Goal: Find specific page/section

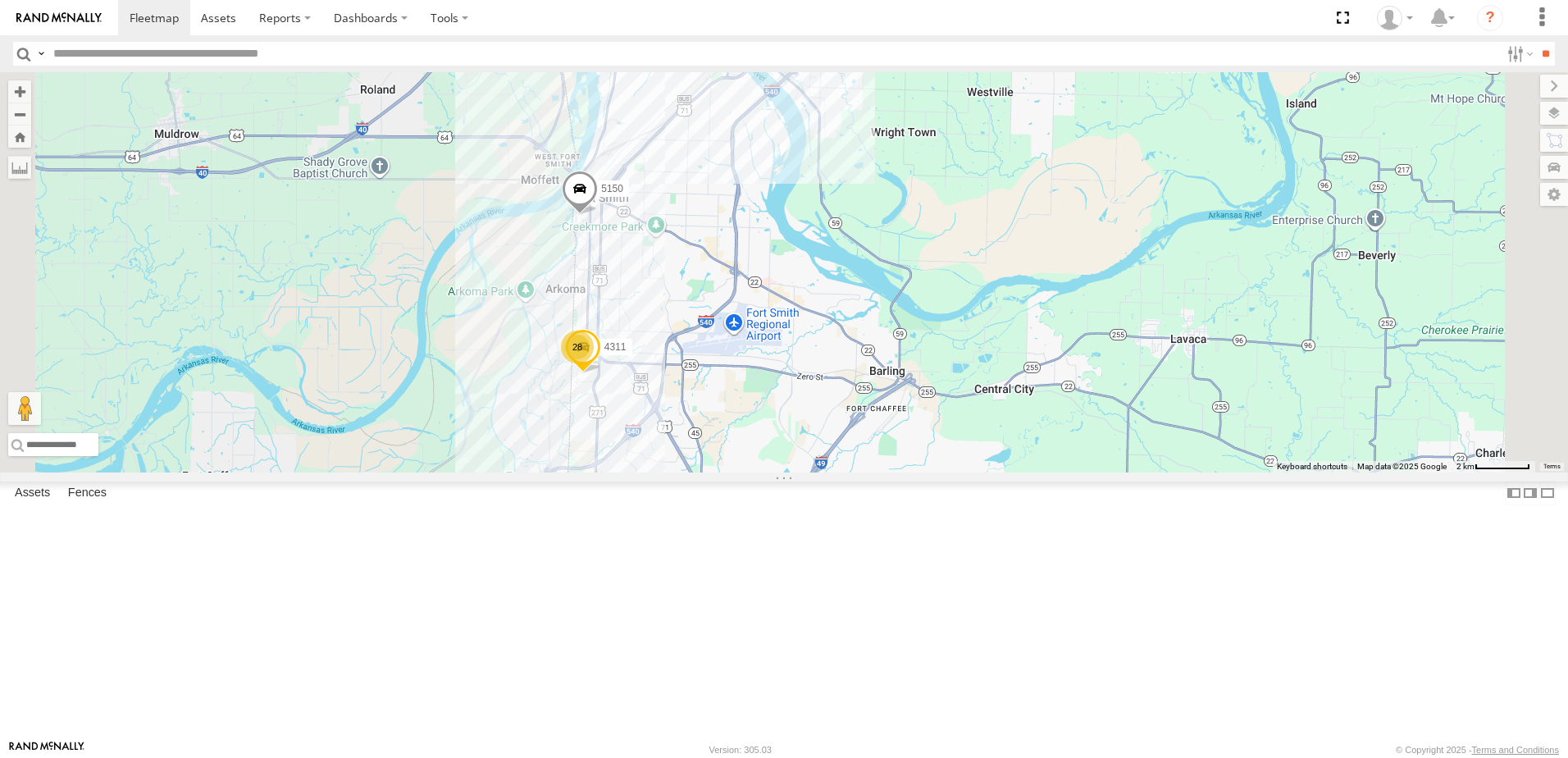
drag, startPoint x: 803, startPoint y: 369, endPoint x: 814, endPoint y: 358, distance: 15.6
click at [813, 358] on div "T3214 37118T 87121T 37116T T3207 T3205 47117T 5381-Sold 7774T T3206 37139T 4008…" at bounding box center [784, 272] width 1568 height 400
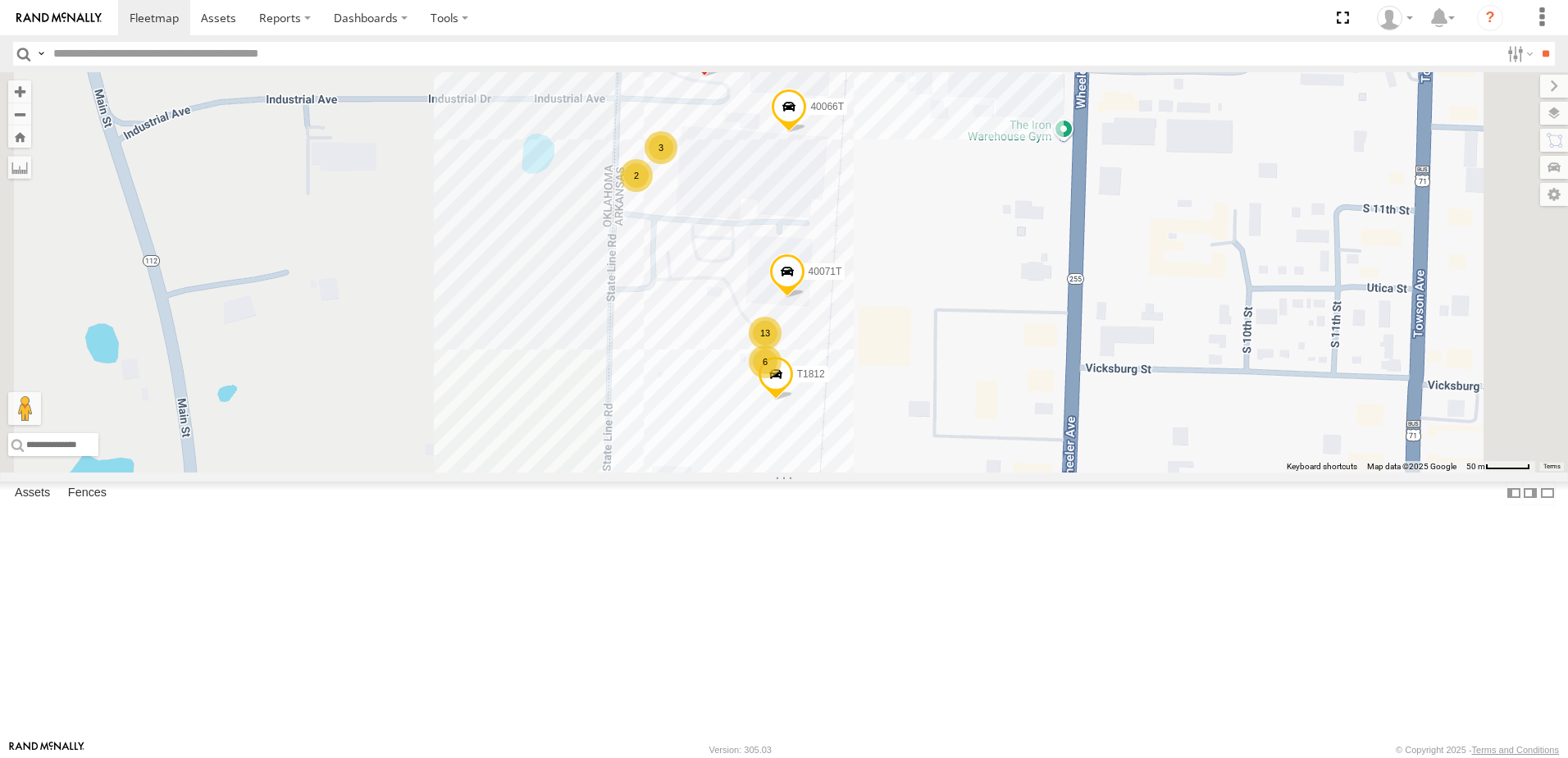
drag, startPoint x: 1049, startPoint y: 227, endPoint x: 1031, endPoint y: 304, distance: 79.1
click at [1031, 304] on div "T3214 37118T 87121T 37116T T3207 T3205 47117T 5381-Sold 7774T T3206 37139T 4008…" at bounding box center [784, 272] width 1568 height 400
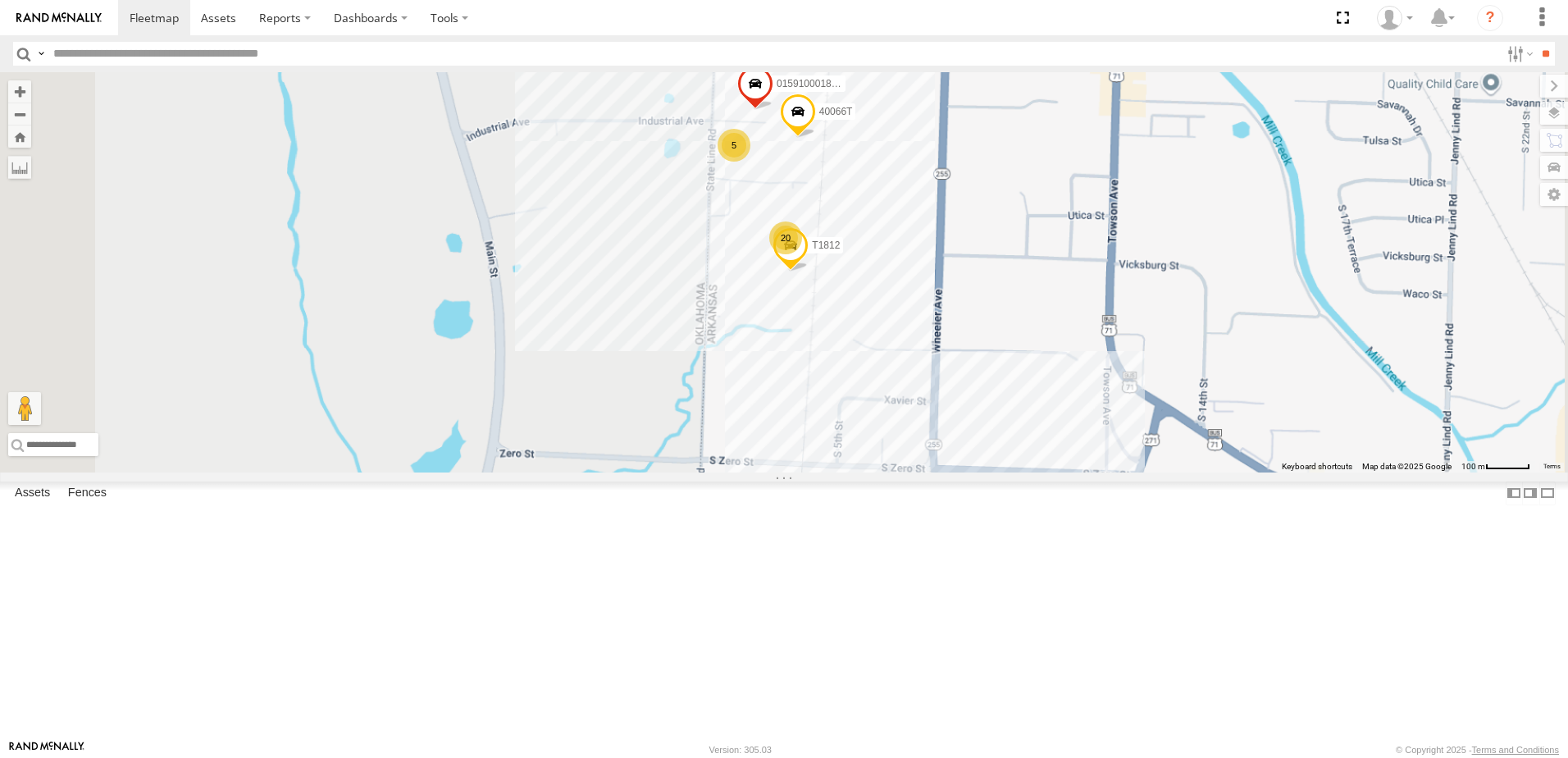
drag, startPoint x: 885, startPoint y: 359, endPoint x: 824, endPoint y: 275, distance: 103.8
click at [824, 275] on div "T3214 37118T 87121T 37116T T3207 T3205 47117T 5381-Sold 7774T T3206 37139T 4008…" at bounding box center [784, 272] width 1568 height 400
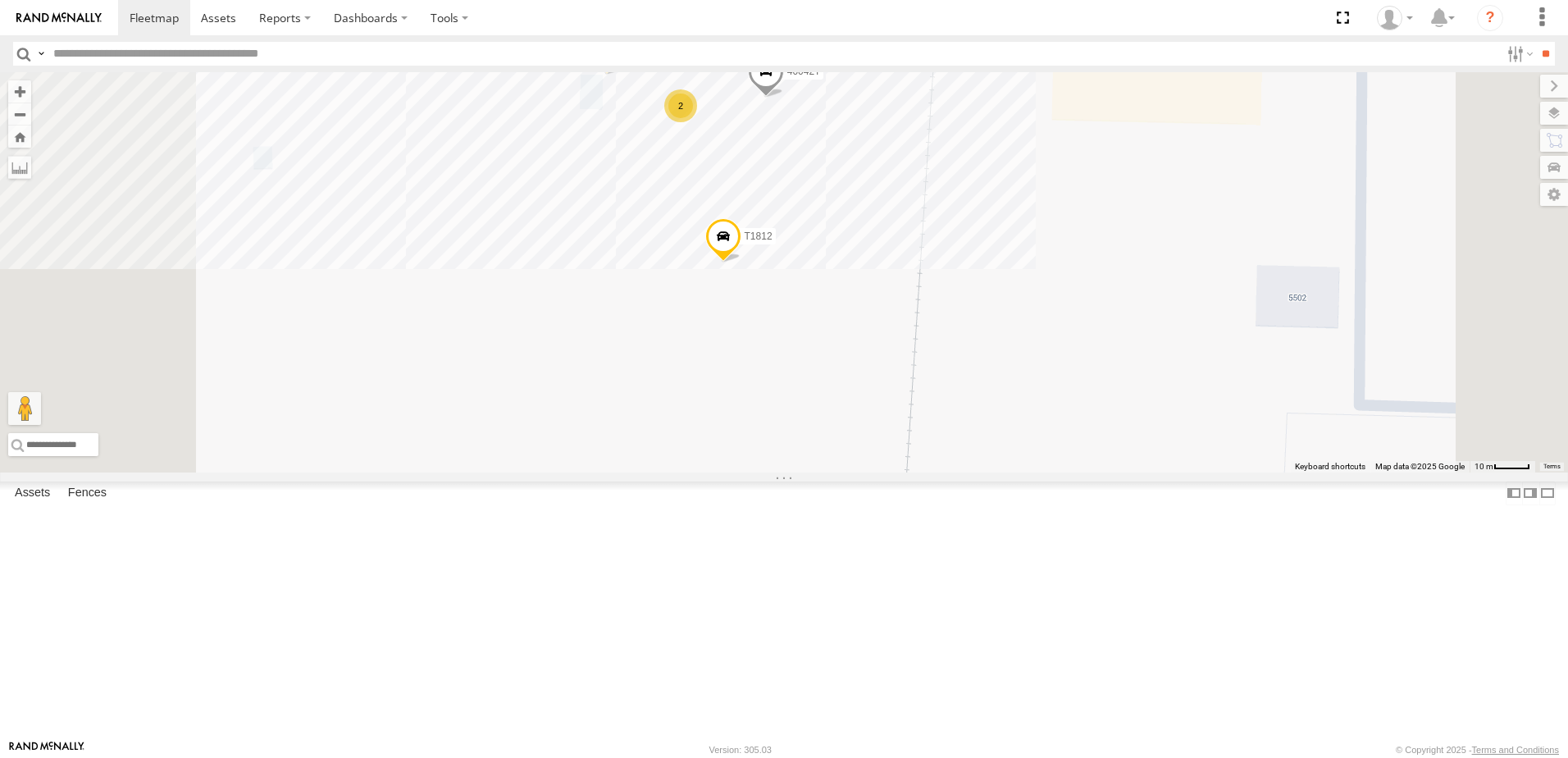
drag, startPoint x: 886, startPoint y: 397, endPoint x: 891, endPoint y: 528, distance: 131.1
click at [891, 473] on div "T3214 37118T 87121T 37116T T3207 T3205 47117T 5381-Sold 7774T T3206 37139T 4008…" at bounding box center [784, 272] width 1568 height 400
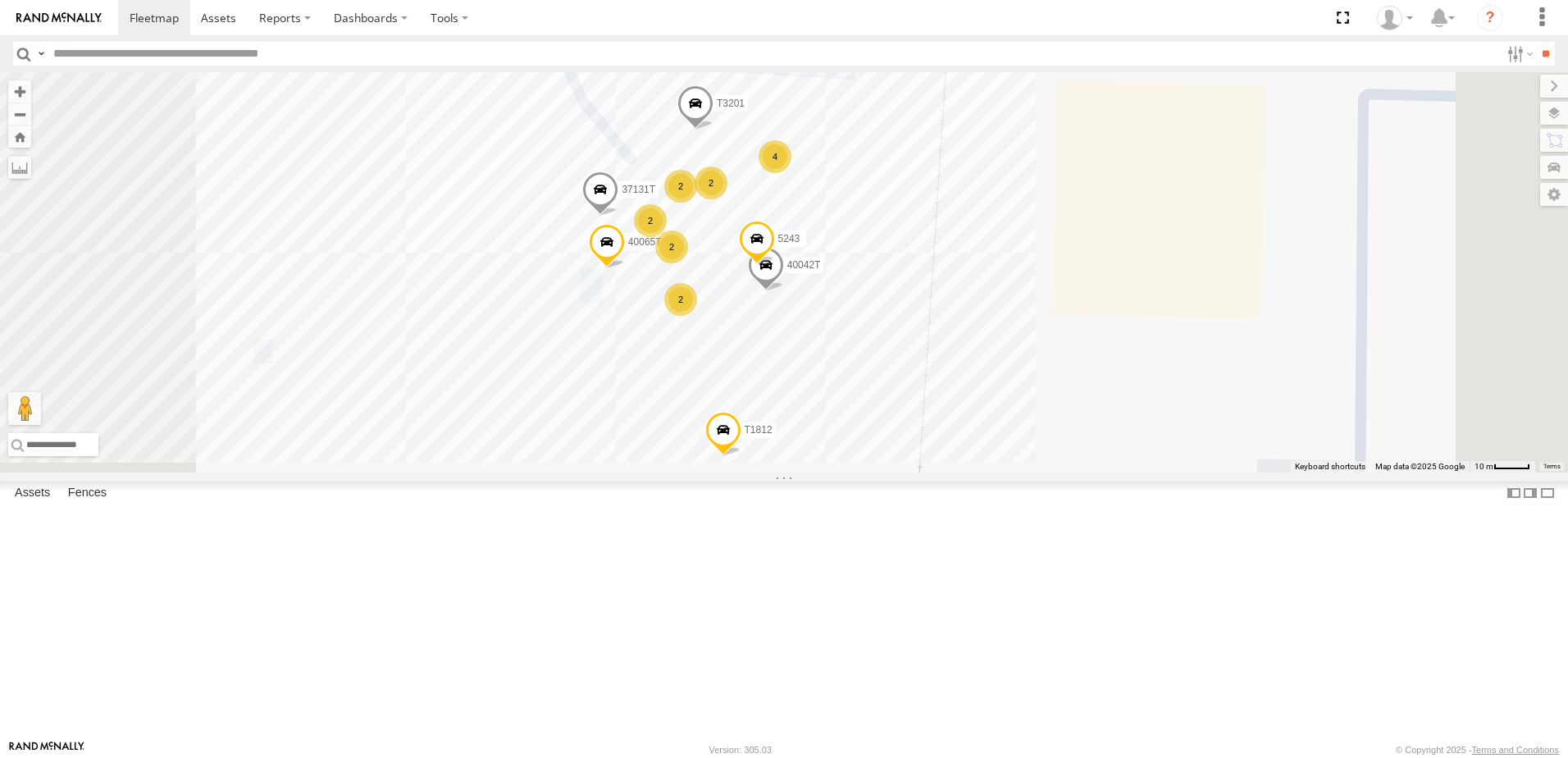
drag, startPoint x: 857, startPoint y: 505, endPoint x: 851, endPoint y: 531, distance: 26.7
click at [851, 473] on div "T3214 37118T 87121T 37116T T3207 T3205 47117T 5381-Sold 7774T T3206 37139T 4008…" at bounding box center [784, 272] width 1568 height 400
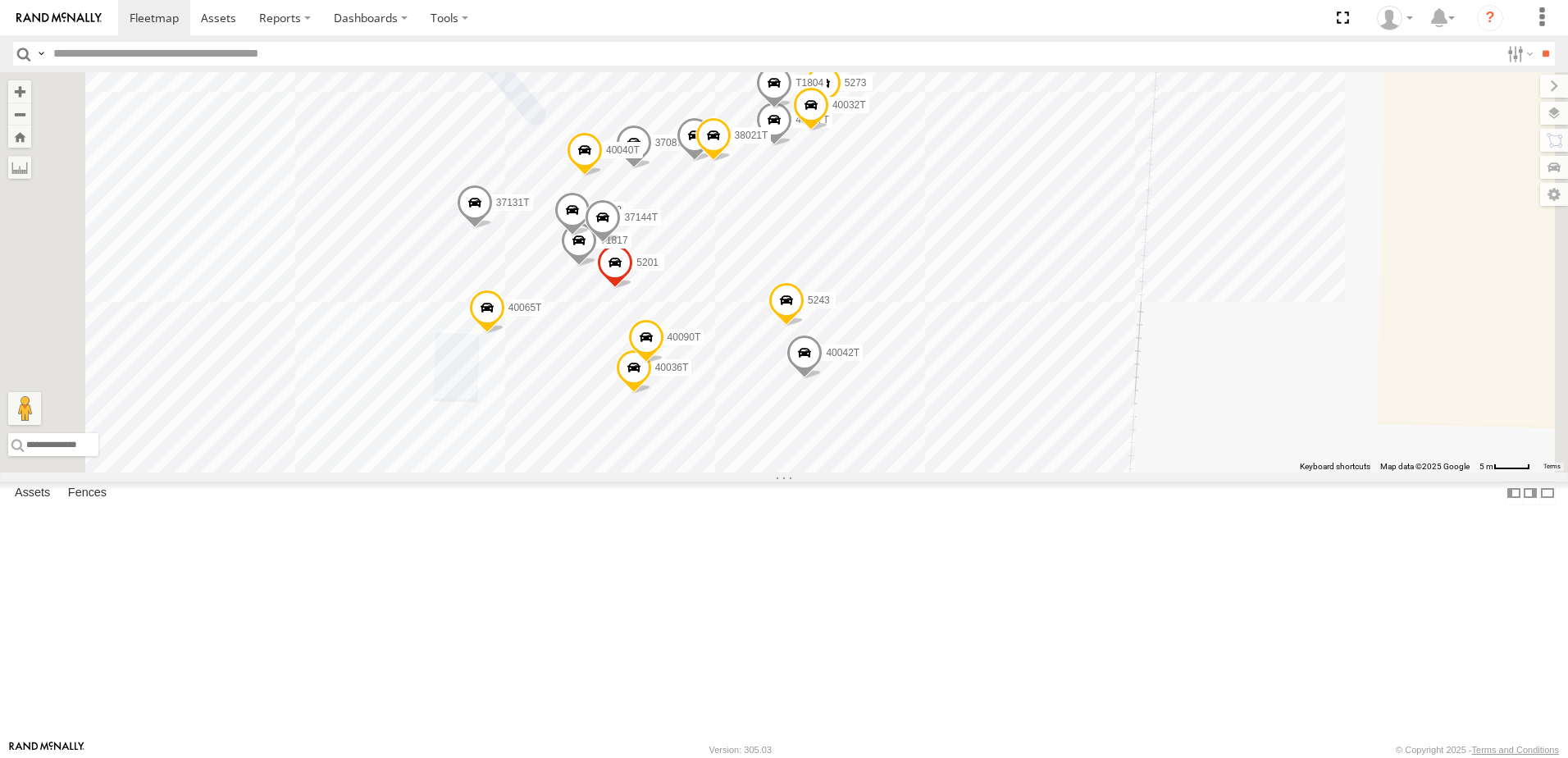
drag, startPoint x: 910, startPoint y: 362, endPoint x: 922, endPoint y: 351, distance: 16.3
click at [922, 351] on div "T3214 37118T 87121T 37116T T3207 T3205 47117T 5381-Sold 7774T T3206 37139T 4008…" at bounding box center [784, 272] width 1568 height 400
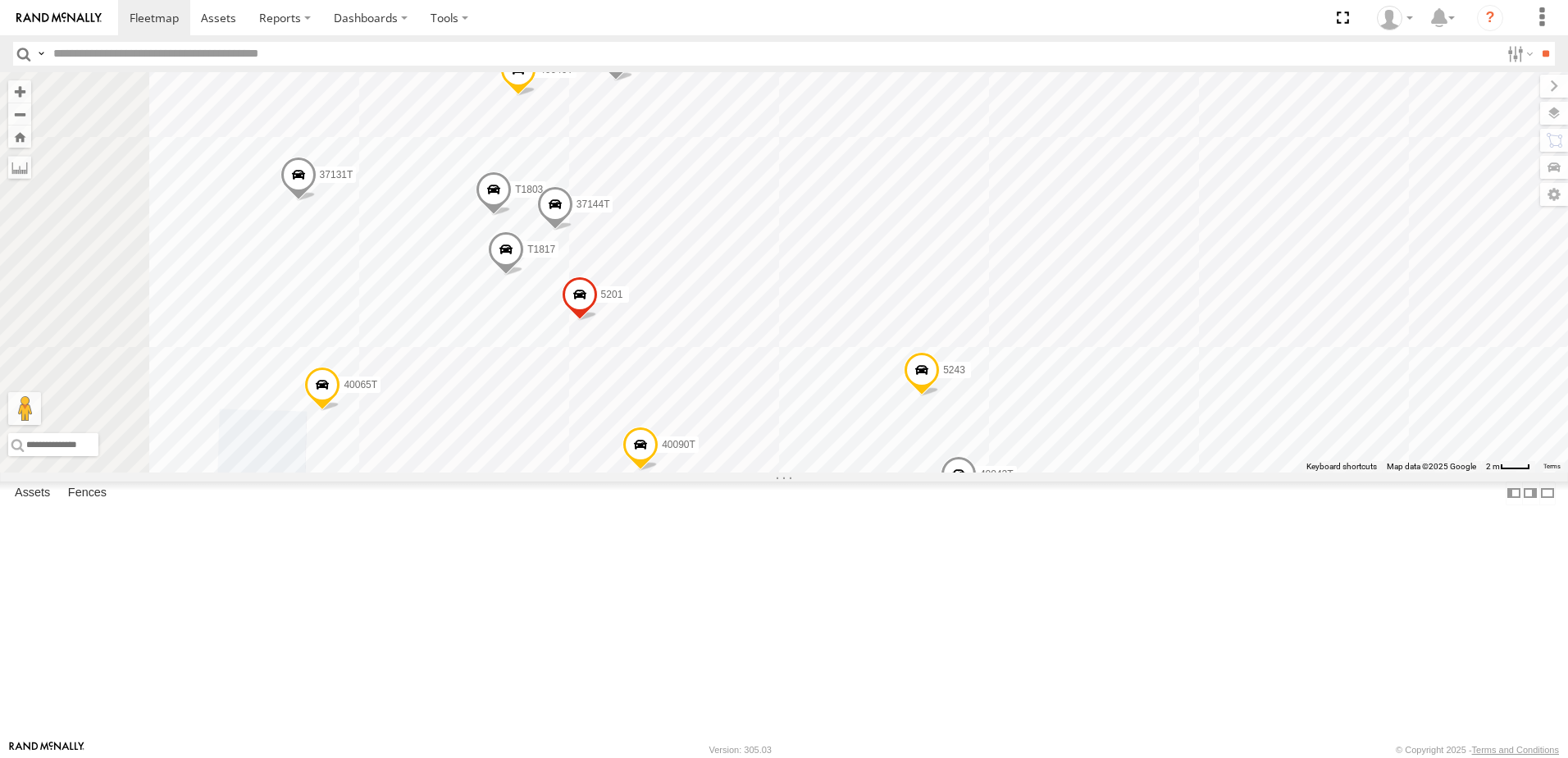
drag, startPoint x: 979, startPoint y: 364, endPoint x: 1002, endPoint y: 357, distance: 24.0
click at [1002, 357] on div "T3214 37118T 87121T 37116T T3207 T3205 47117T 5381-Sold 7774T T3206 37139T 4008…" at bounding box center [784, 272] width 1568 height 400
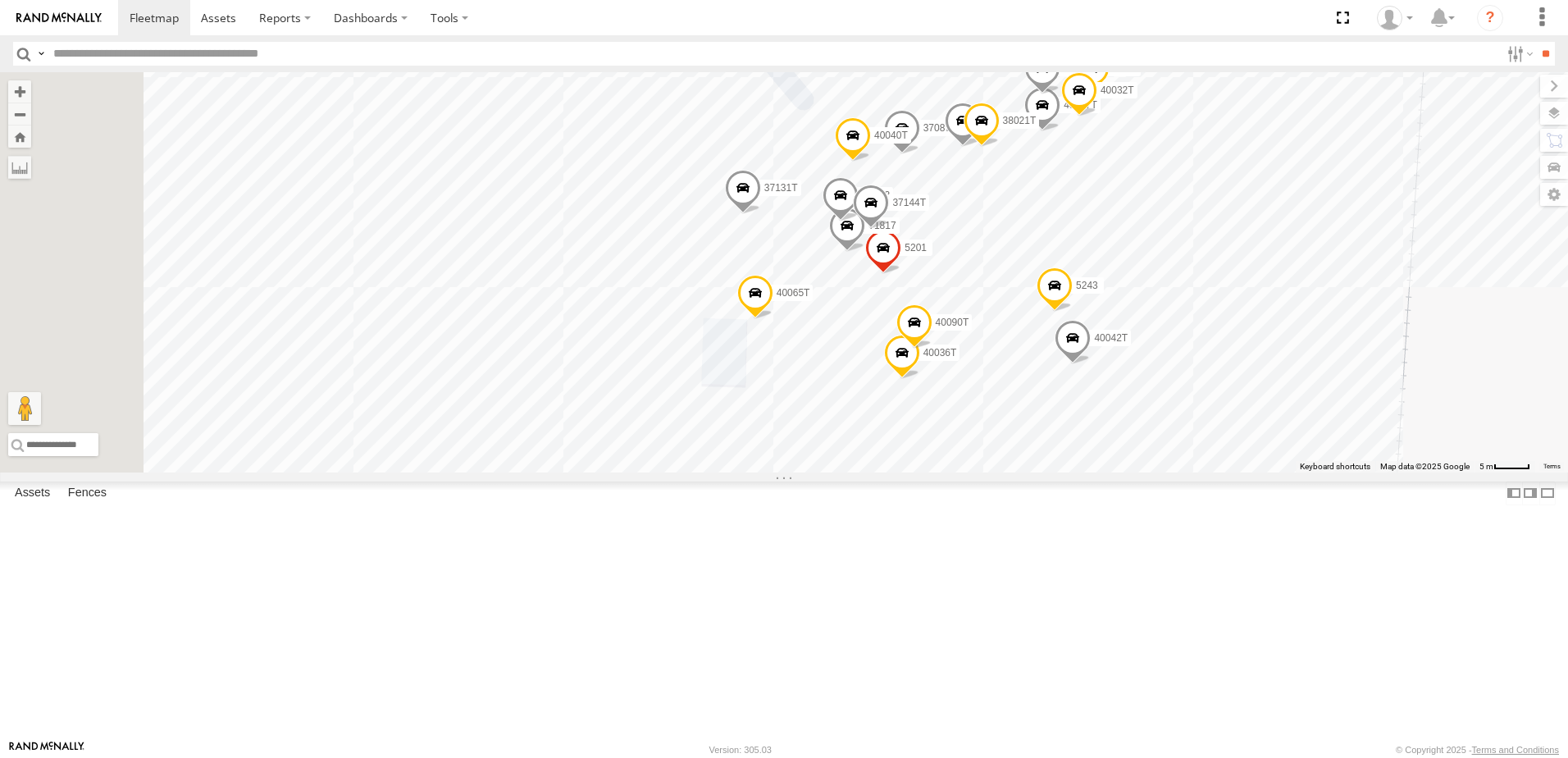
drag, startPoint x: 632, startPoint y: 369, endPoint x: 840, endPoint y: 379, distance: 208.2
click at [835, 374] on div "T3214 37118T 87121T 37116T T3207 T3205 47117T 5381-Sold 7774T T3206 37139T 4008…" at bounding box center [784, 272] width 1568 height 400
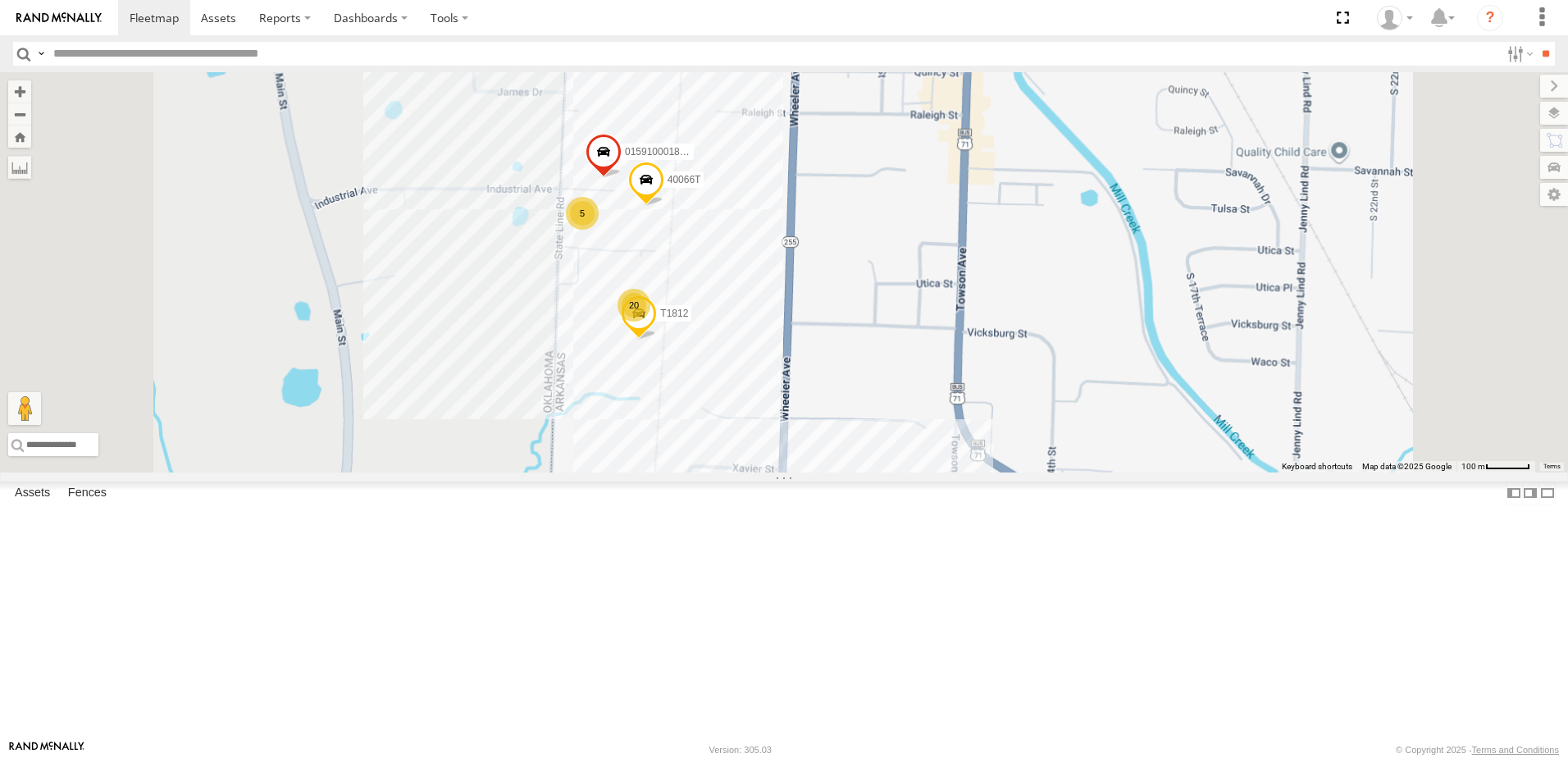
drag, startPoint x: 579, startPoint y: 471, endPoint x: 694, endPoint y: 458, distance: 115.7
click at [694, 458] on div "T3214 37118T 87121T 37116T T3207 T3205 47117T 5381-Sold 7774T T3206 37139T 4008…" at bounding box center [784, 272] width 1568 height 400
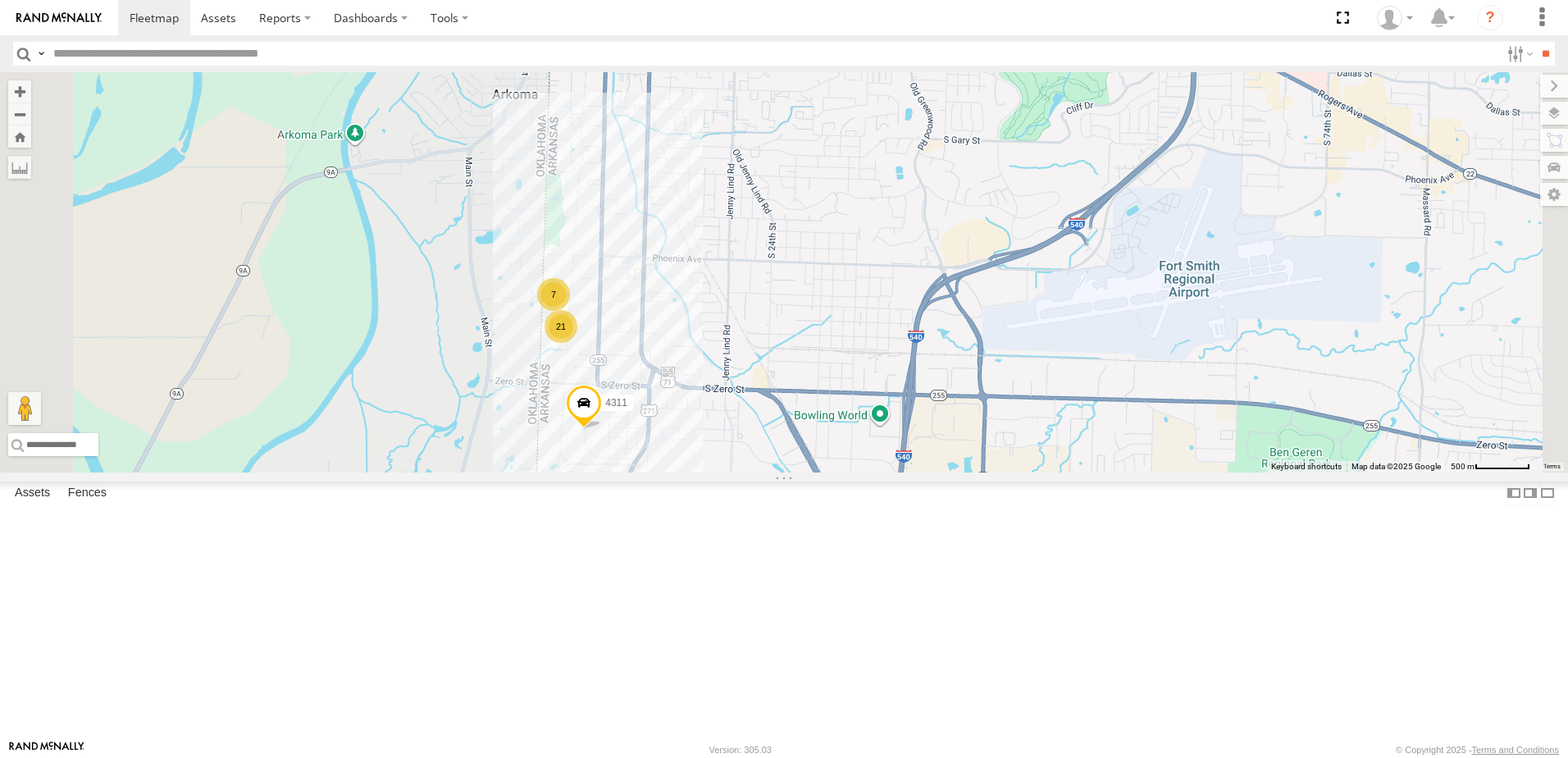
drag, startPoint x: 527, startPoint y: 412, endPoint x: 673, endPoint y: 431, distance: 147.2
click at [673, 431] on div "T3214 37118T 87121T 37116T T3207 T3205 47117T 5381-Sold 7774T T3206 37139T 4008…" at bounding box center [784, 272] width 1568 height 400
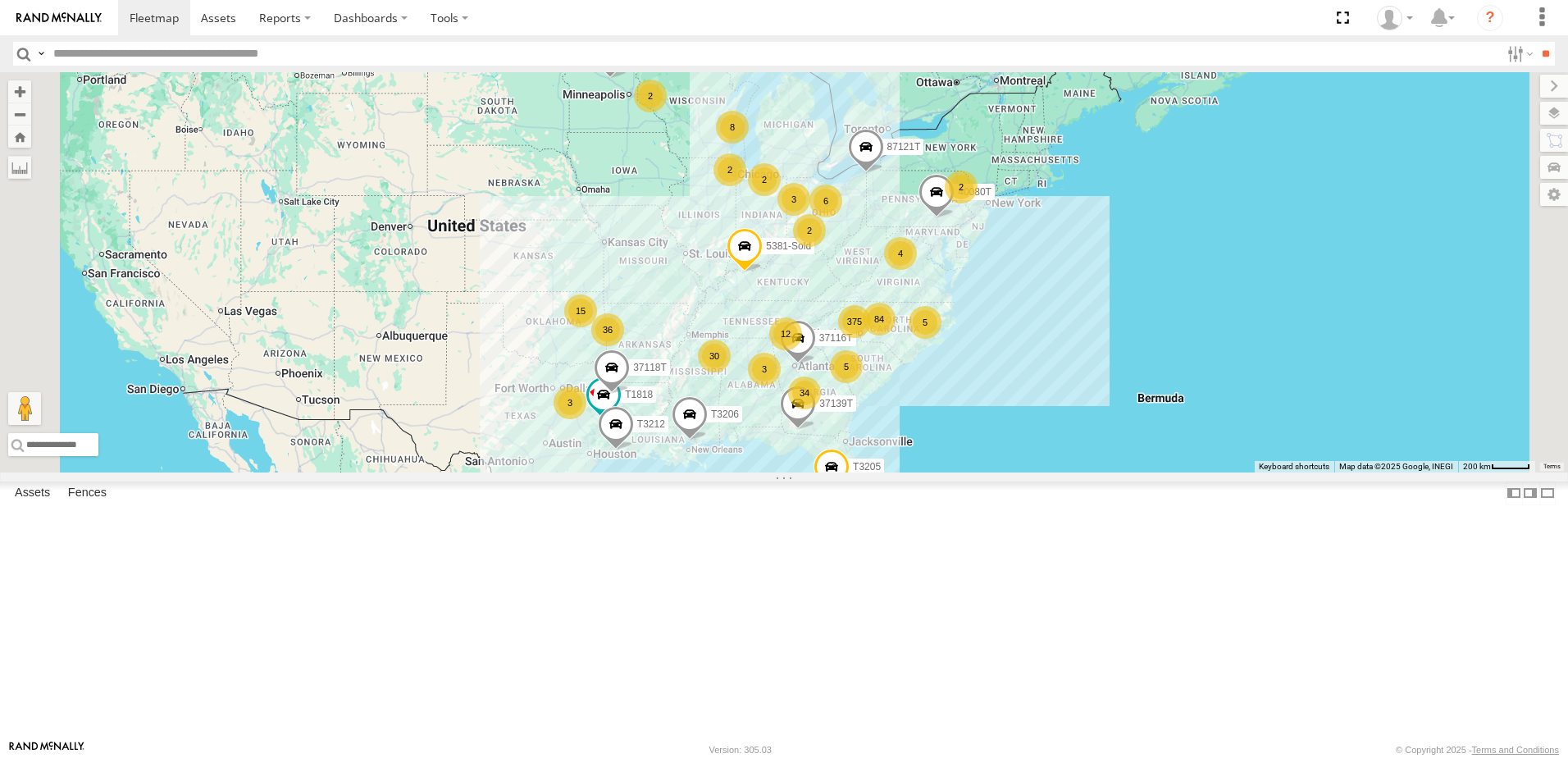
drag, startPoint x: 601, startPoint y: 476, endPoint x: 609, endPoint y: 507, distance: 32.0
click at [609, 473] on div "375 34 36 8 T1818 3 30 15 5 84 T3214 37118T 12 5 6 2 2 3 4 87121T 37116T T3207 …" at bounding box center [784, 272] width 1568 height 400
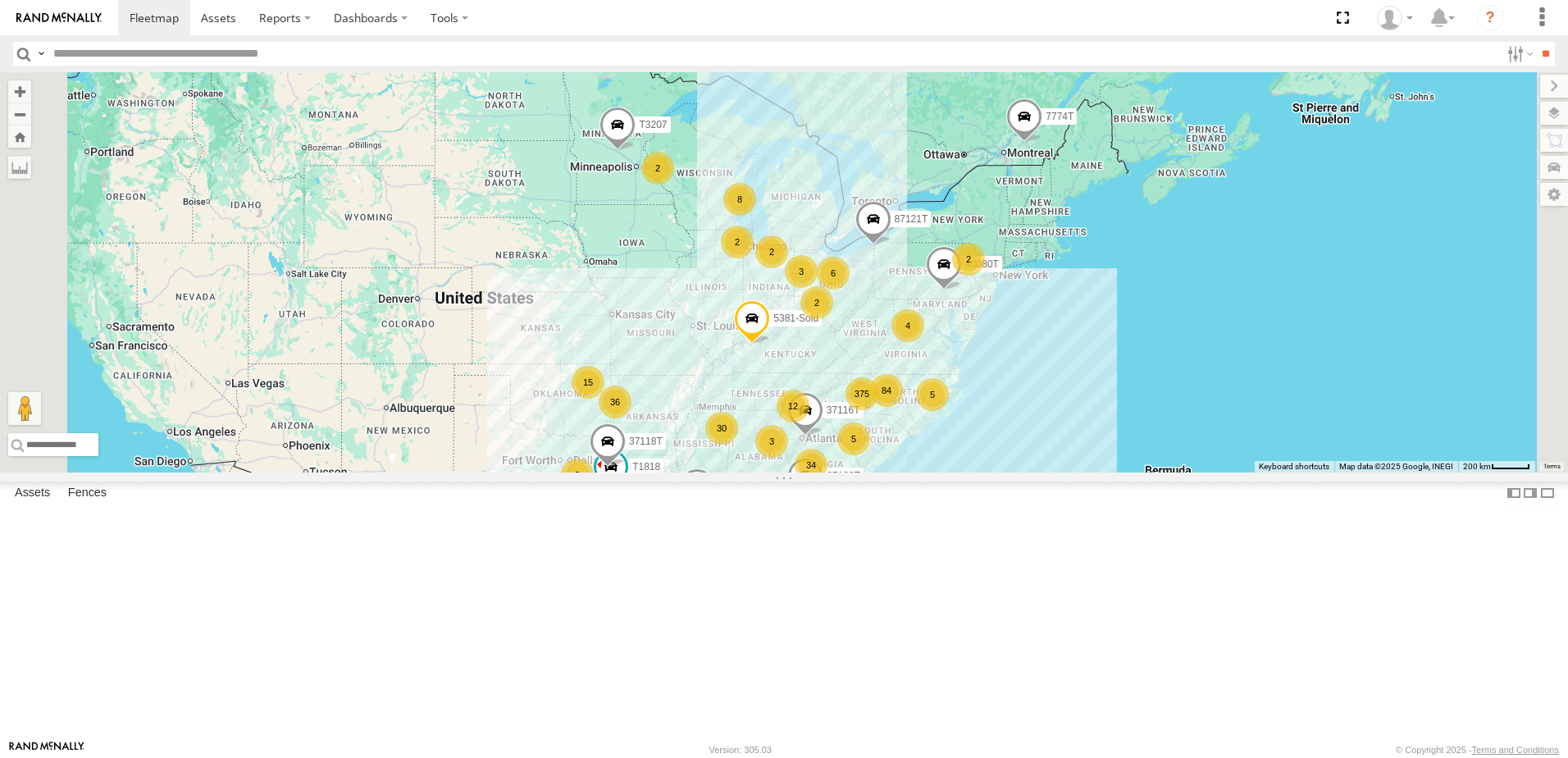
drag, startPoint x: 596, startPoint y: 412, endPoint x: 617, endPoint y: 423, distance: 23.7
click at [617, 423] on div "375 34 36 8 T1818 3 30 15 5 84 T3214 37118T 12 5 6 2 2 3 4 87121T 37116T T3207 …" at bounding box center [784, 272] width 1568 height 400
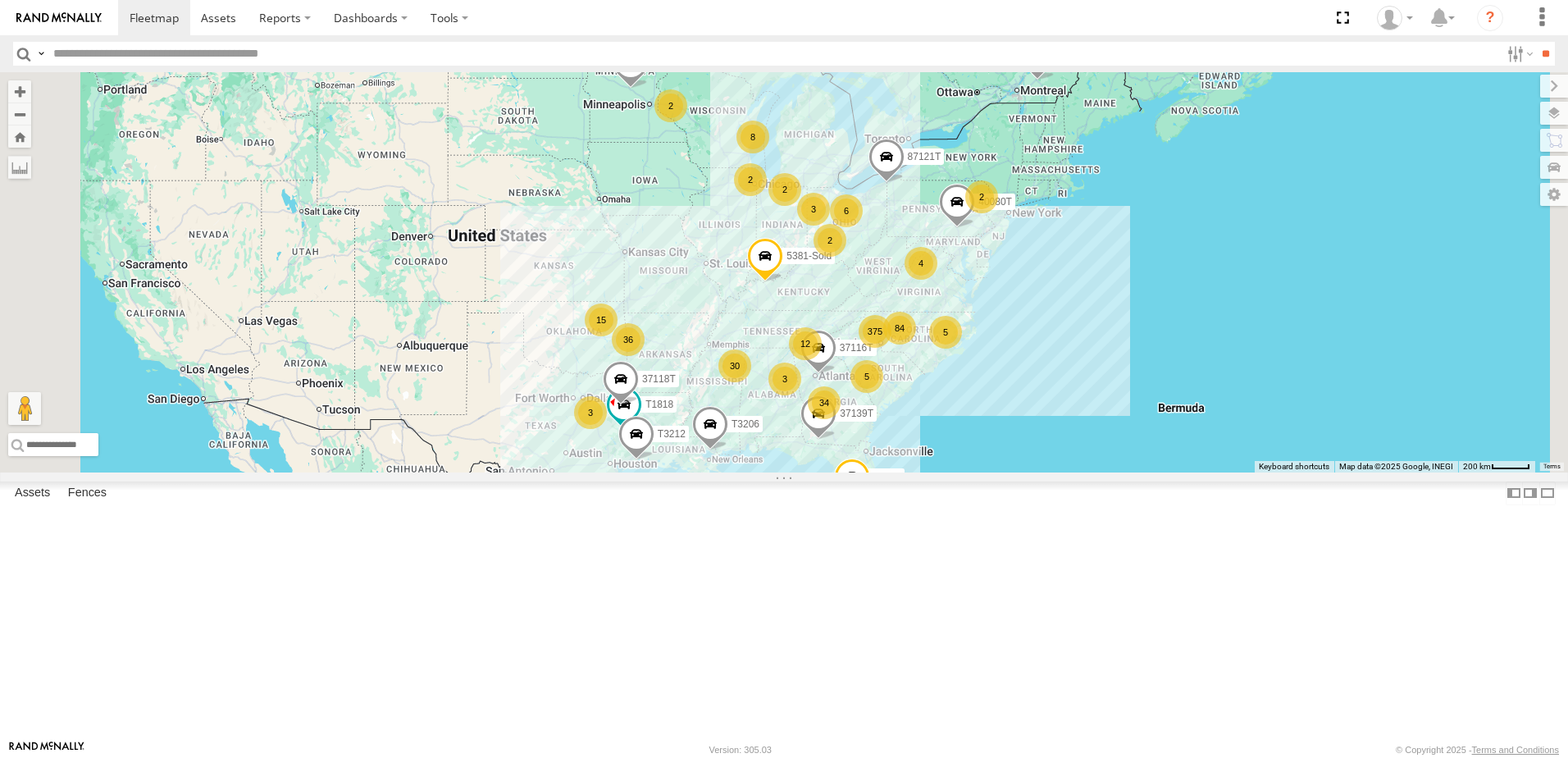
drag, startPoint x: 617, startPoint y: 435, endPoint x: 607, endPoint y: 386, distance: 50.0
click at [607, 387] on div "375 34 36 8 T1818 3 30 15 5 84 T3214 37118T 12 5 6 2 2 3 4 87121T 37116T T3207 …" at bounding box center [784, 272] width 1568 height 400
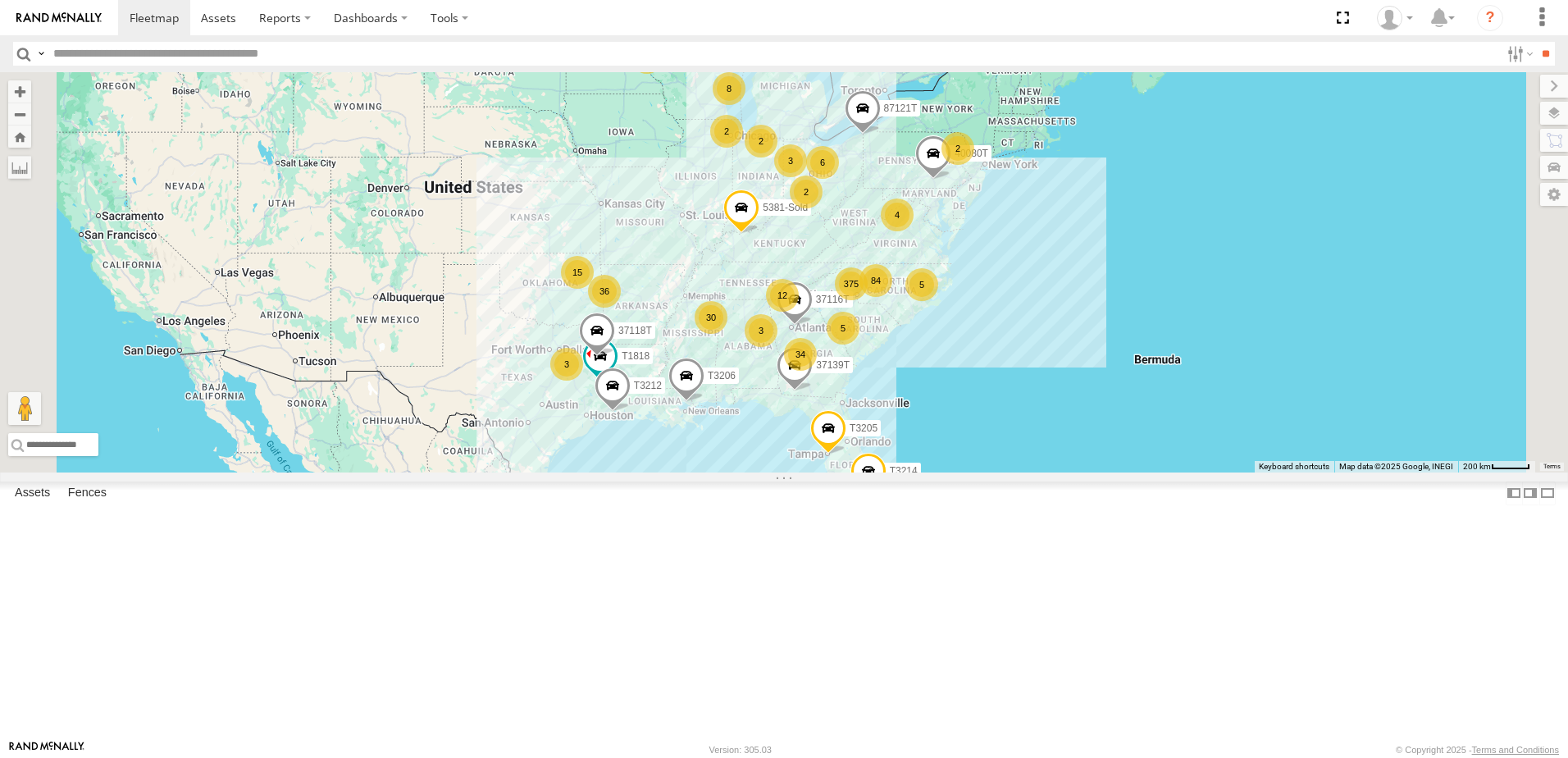
click at [625, 473] on div "375 34 36 8 T1818 3 30 15 5 84 T3214 37118T 12 5 6 2 2 3 4 87121T 37116T T3207 …" at bounding box center [784, 272] width 1568 height 400
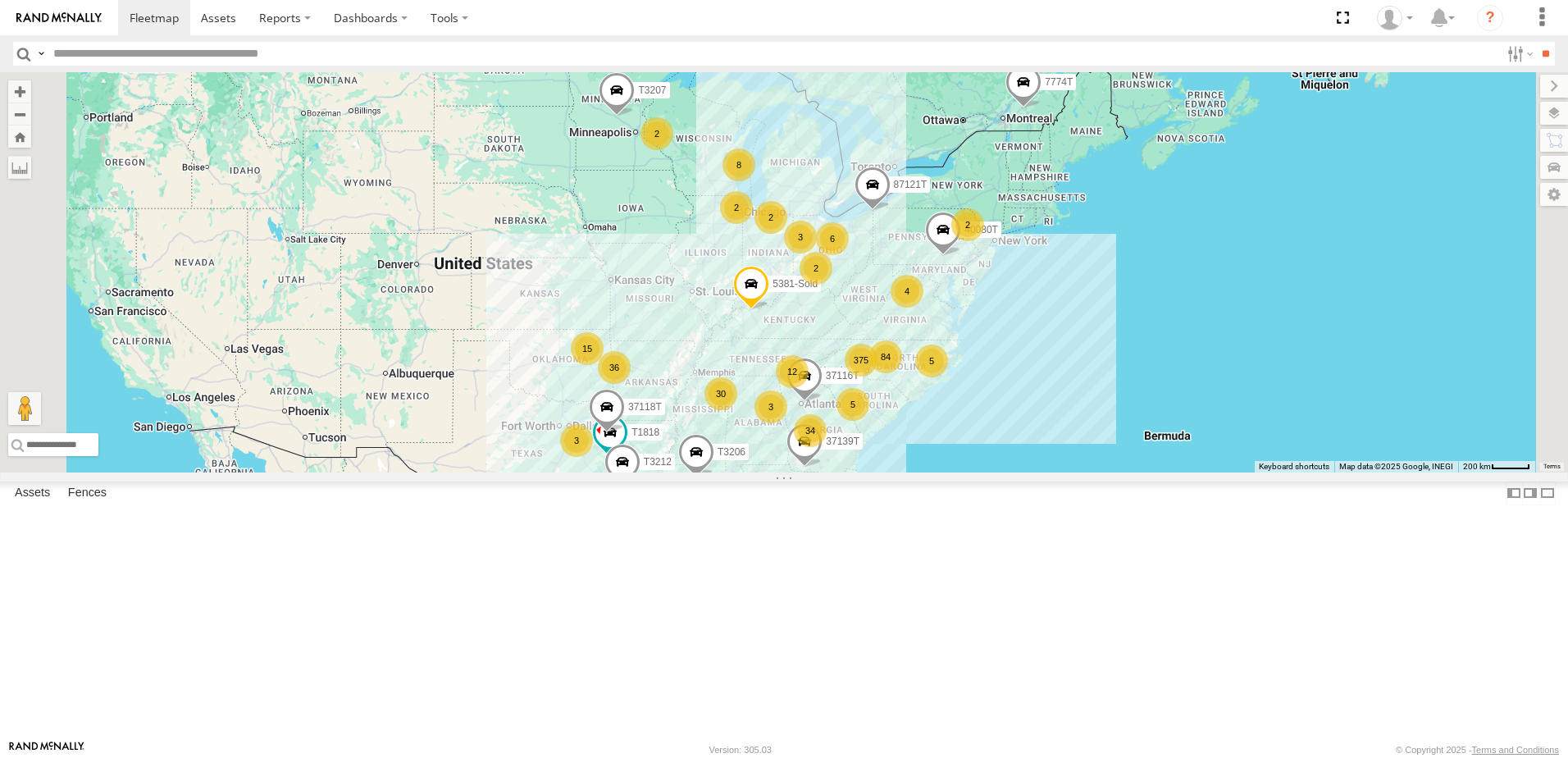
click at [627, 473] on div "375 34 36 8 T1818 3 30 15 5 84 T3214 37118T 12 5 6 2 2 3 4 87121T 37116T T3207 …" at bounding box center [784, 272] width 1568 height 400
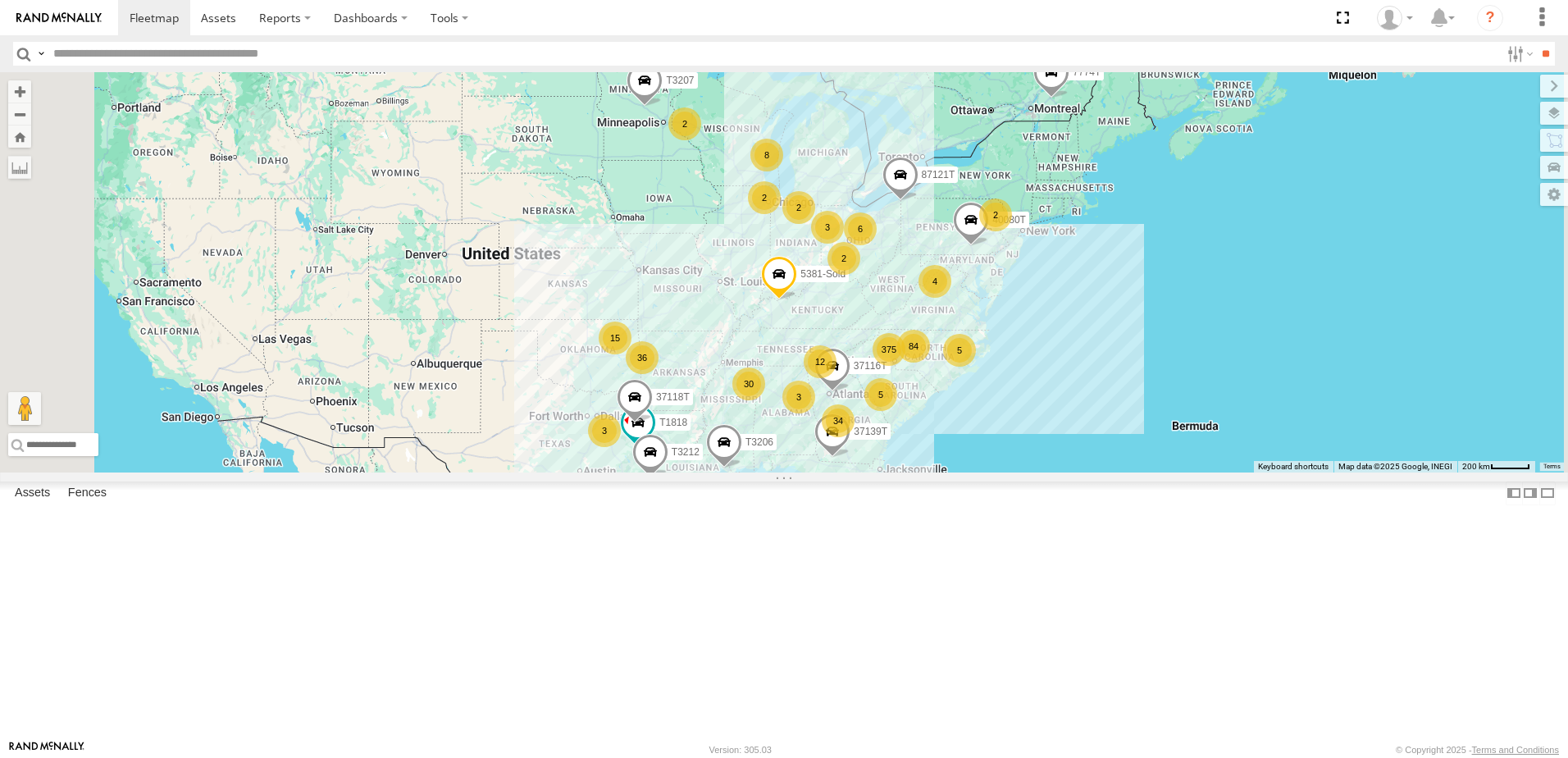
drag, startPoint x: 589, startPoint y: 446, endPoint x: 615, endPoint y: 422, distance: 35.4
click at [613, 423] on div "375 34 36 8 T1818 3 30 15 5 84 T3214 37118T 12 5 6 2 2 3 4 87121T 37116T T3207 …" at bounding box center [784, 272] width 1568 height 400
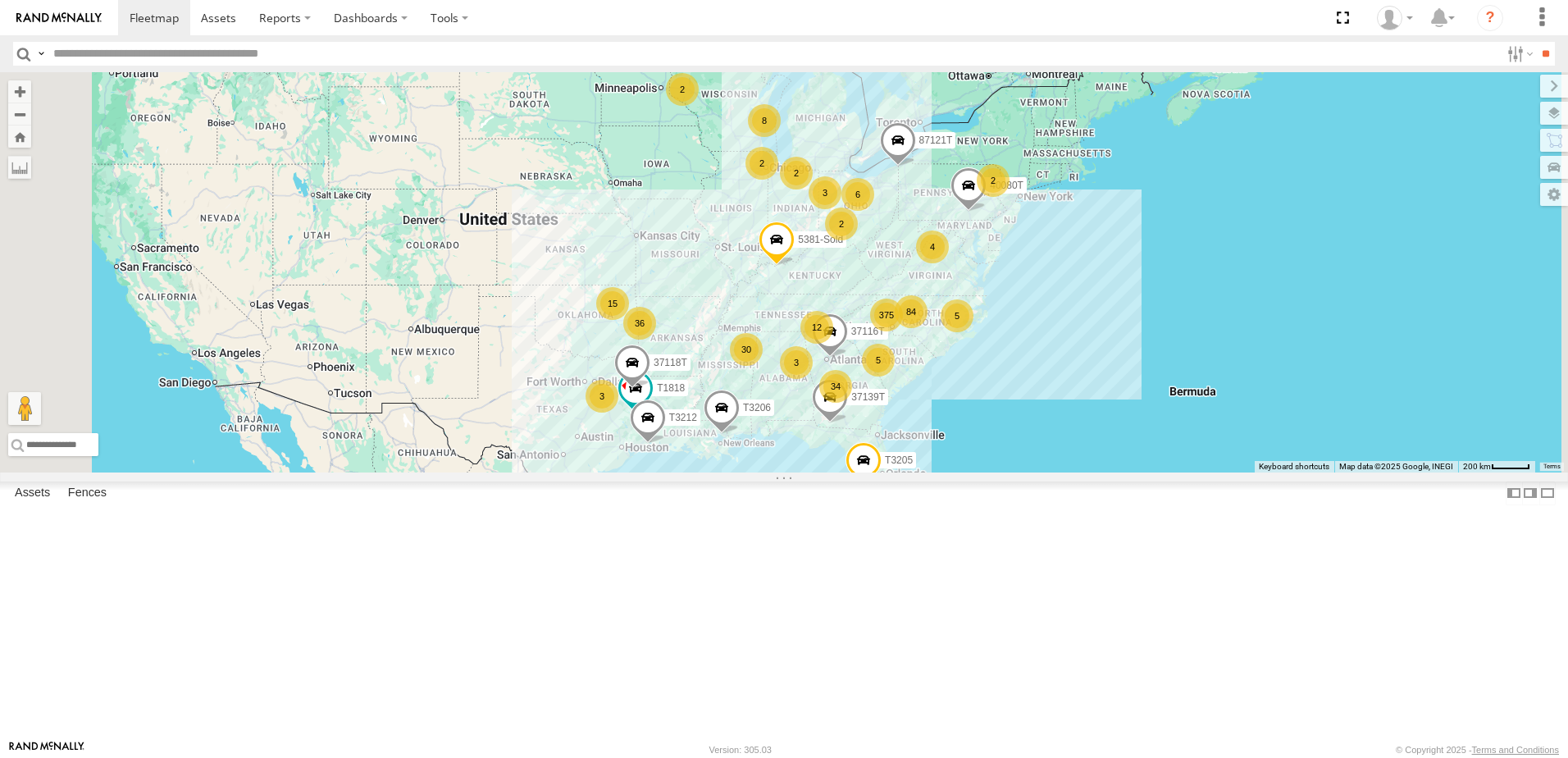
drag, startPoint x: 667, startPoint y: 573, endPoint x: 663, endPoint y: 541, distance: 32.2
click at [663, 473] on div "375 34 36 8 T1818 3 30 15 5 84 T3214 37118T 12 5 6 2 2 3 4 87121T 37116T T3207 …" at bounding box center [784, 272] width 1568 height 400
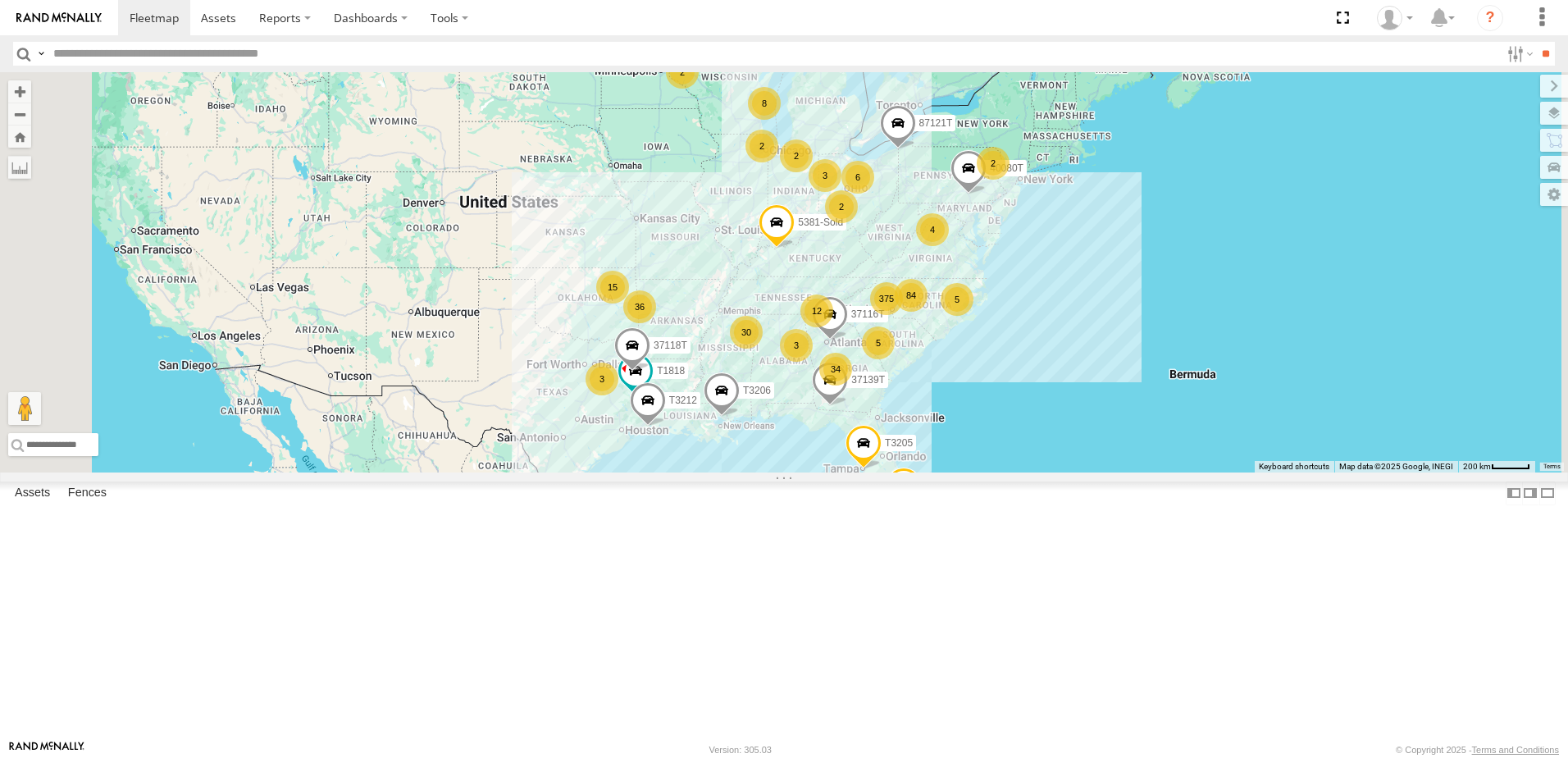
click at [654, 473] on div "375 34 36 8 T1818 3 30 15 5 84 T3214 37118T 12 5 6 2 2 3 4 87121T 37116T T3207 …" at bounding box center [784, 272] width 1568 height 400
click at [665, 473] on div "375 34 36 8 T1818 3 30 15 5 84 T3214 37118T 12 5 6 2 2 3 4 87121T 37116T T3207 …" at bounding box center [784, 272] width 1568 height 400
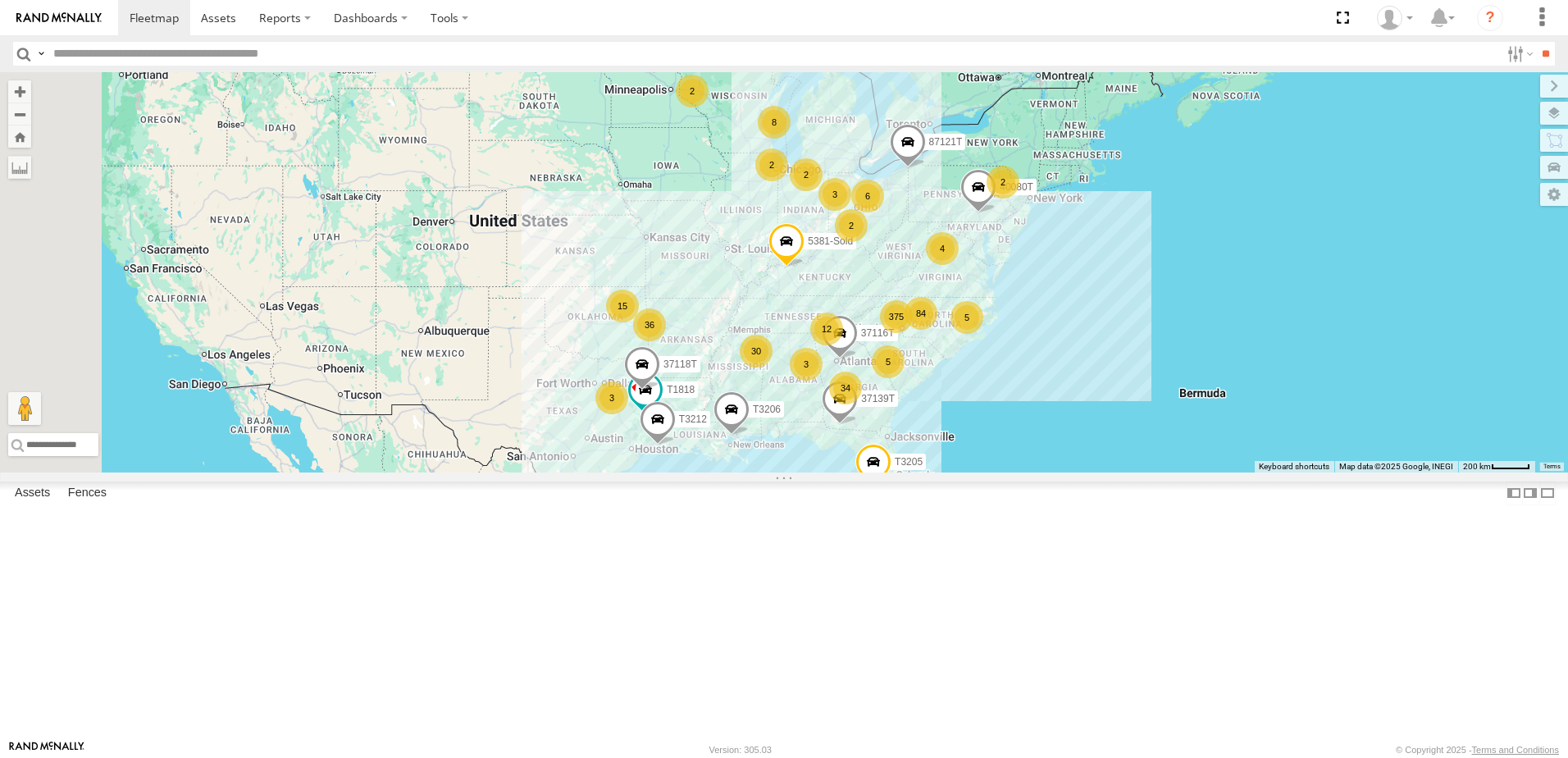
click at [666, 473] on div "375 34 36 8 T1818 3 30 15 5 84 T3214 37118T 12 5 6 2 2 3 4 87121T 37116T T3207 …" at bounding box center [784, 272] width 1568 height 400
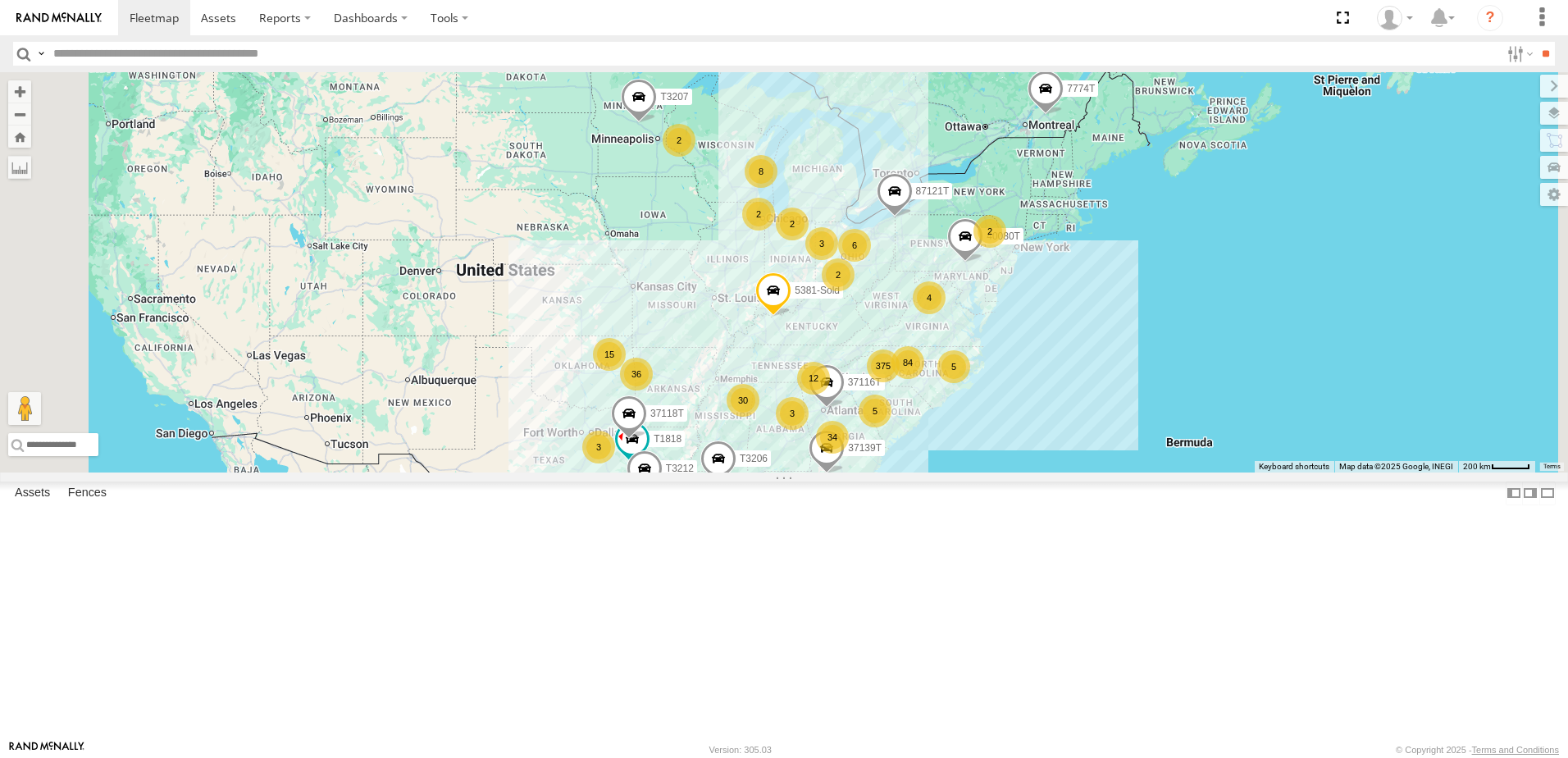
drag, startPoint x: 611, startPoint y: 434, endPoint x: 597, endPoint y: 465, distance: 34.0
click at [597, 465] on div "375 34 36 8 T1818 3 30 15 5 84 T3214 37118T 12 5 6 2 2 3 4 87121T 37116T T3207 …" at bounding box center [784, 272] width 1568 height 400
